Goal: Navigation & Orientation: Find specific page/section

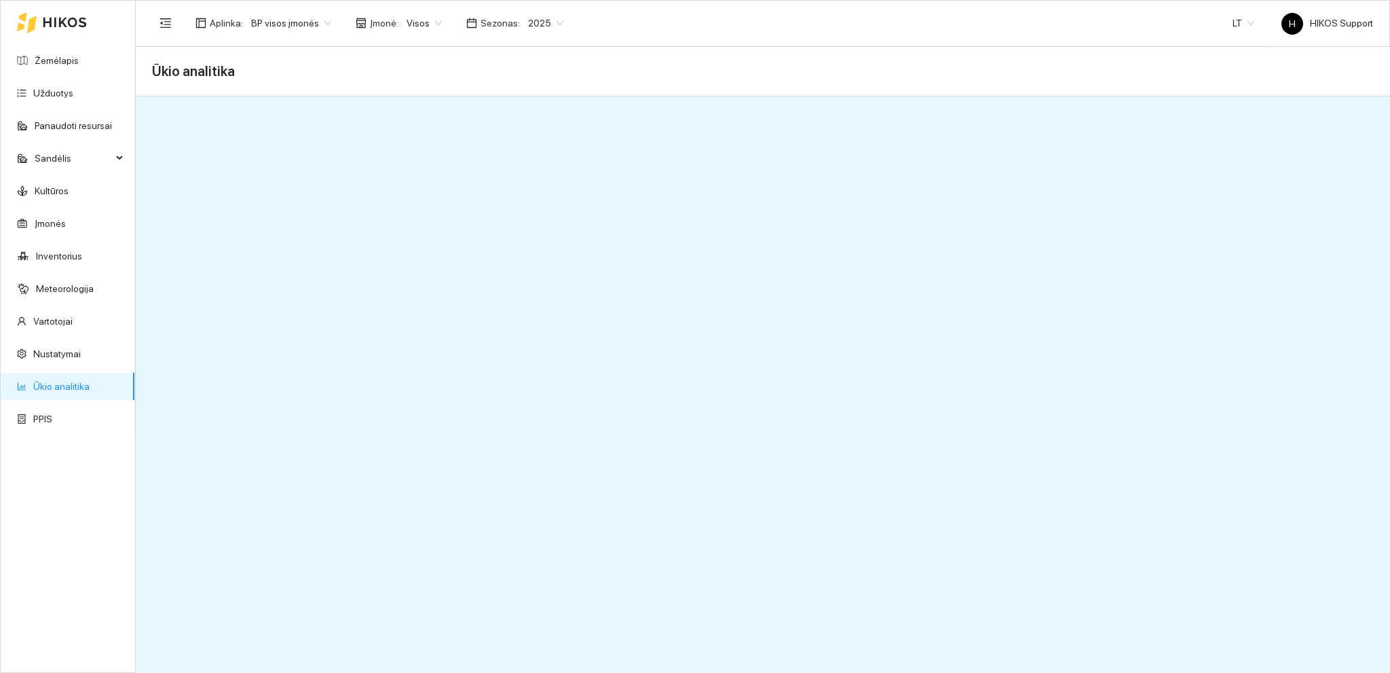
click at [320, 19] on span "BP visos įmonės" at bounding box center [291, 23] width 80 height 20
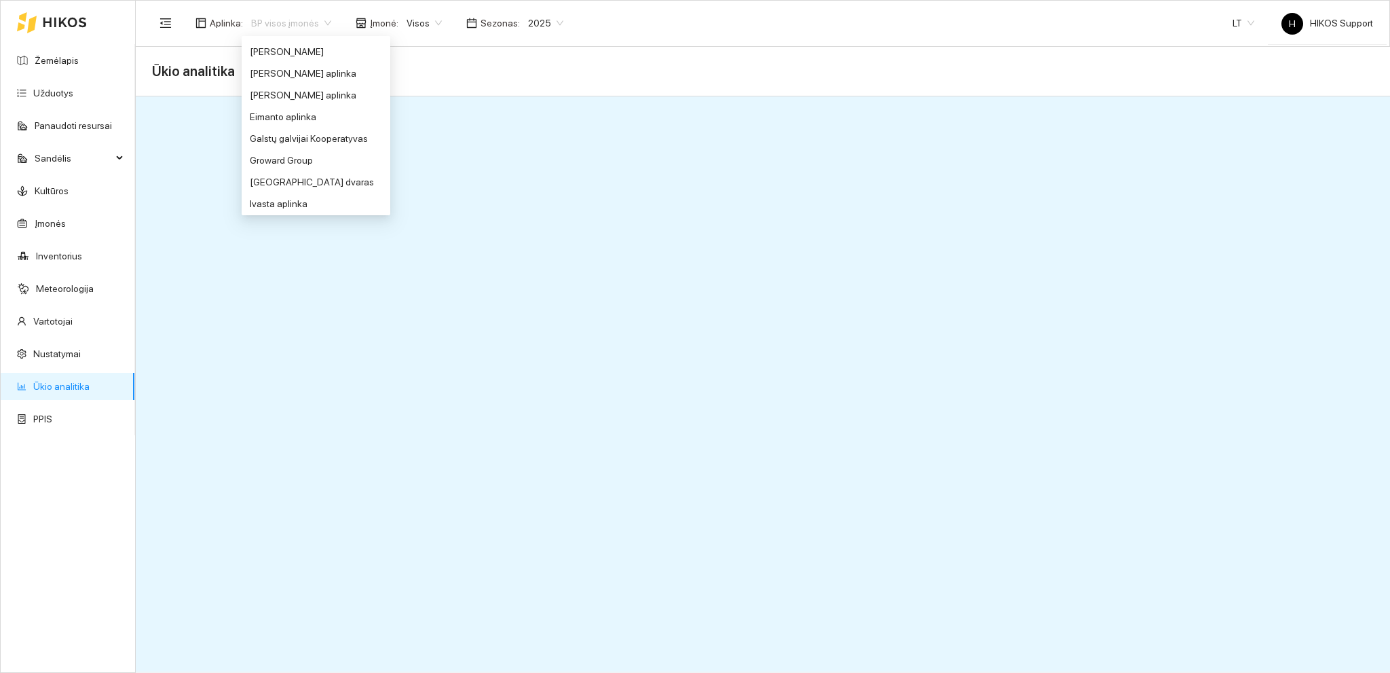
scroll to position [263, 0]
drag, startPoint x: 280, startPoint y: 157, endPoint x: 312, endPoint y: 162, distance: 32.4
click at [280, 157] on div "Groward Group" at bounding box center [316, 155] width 132 height 15
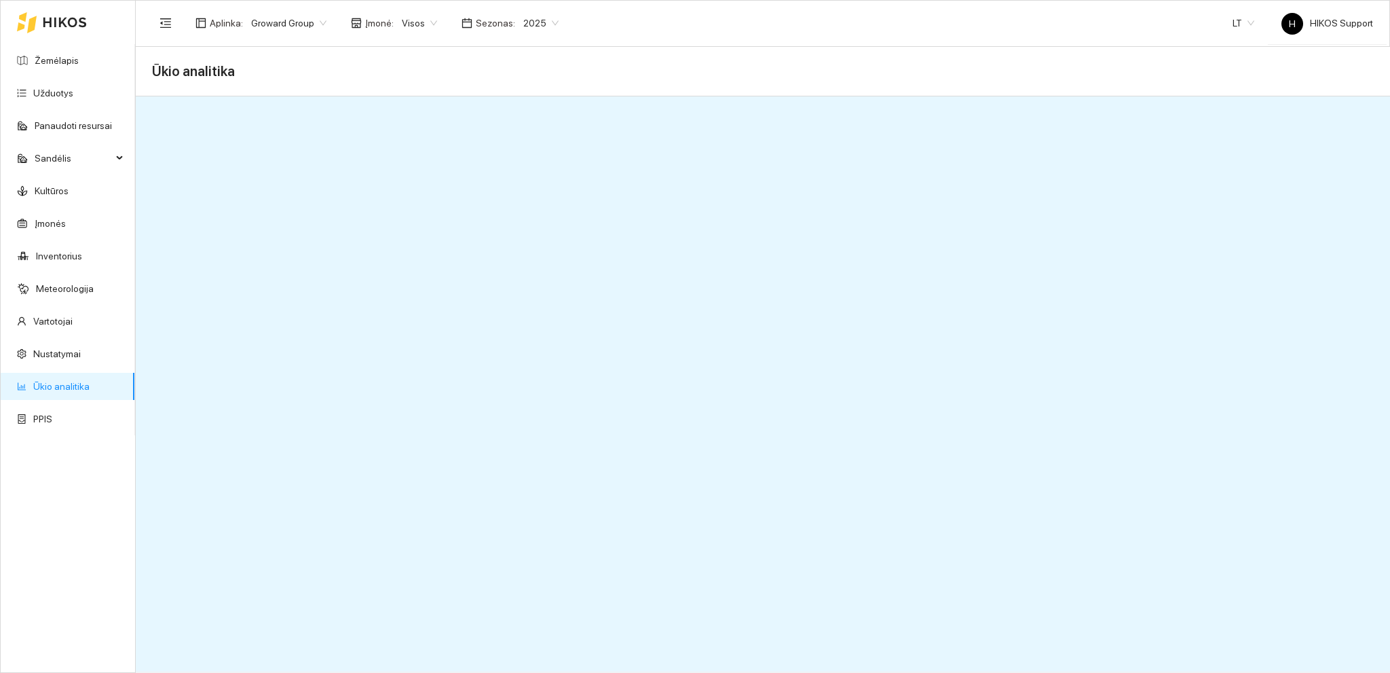
click at [308, 22] on span "Groward Group" at bounding box center [288, 23] width 75 height 20
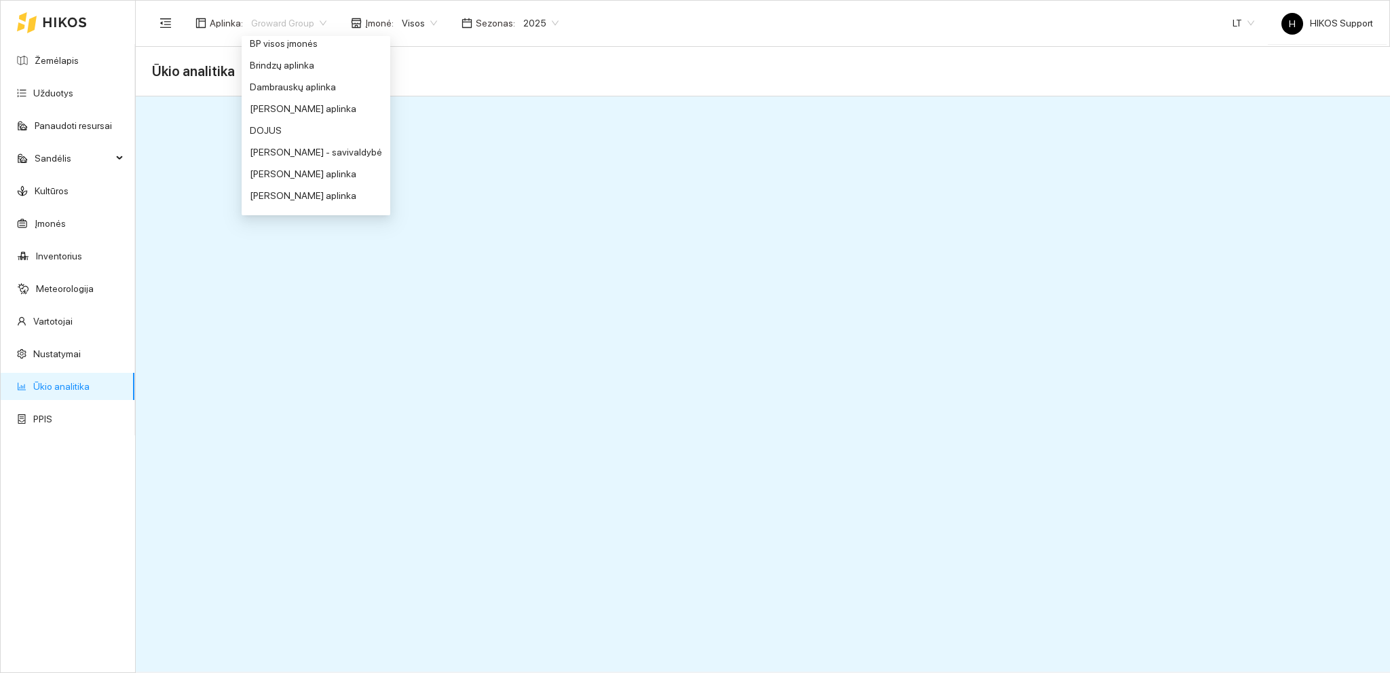
scroll to position [41, 0]
click at [273, 95] on div "BP visos įmonės" at bounding box center [316, 95] width 132 height 15
